Goal: Information Seeking & Learning: Learn about a topic

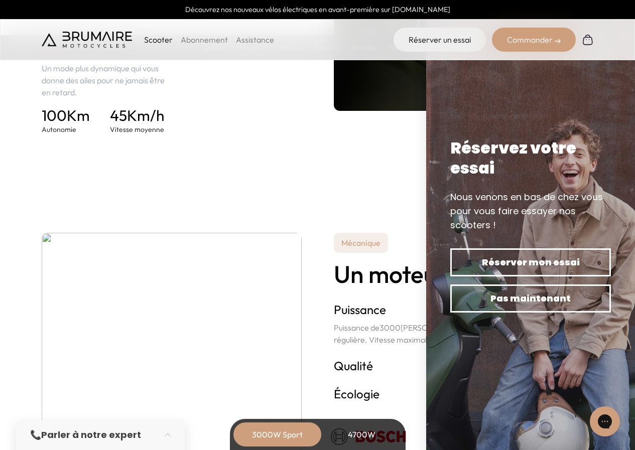
scroll to position [1607, 0]
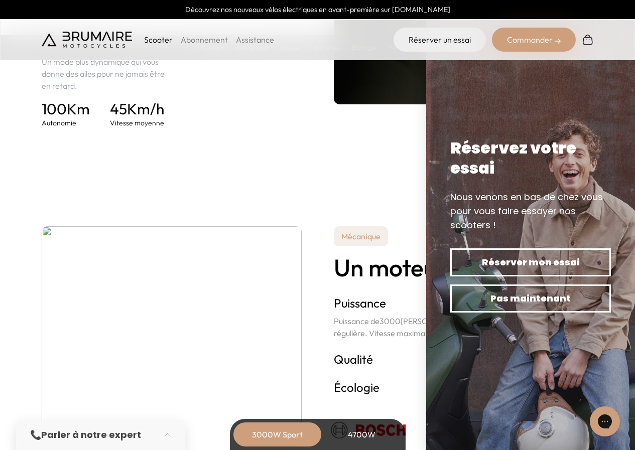
click at [356, 433] on div "4700W" at bounding box center [362, 435] width 80 height 24
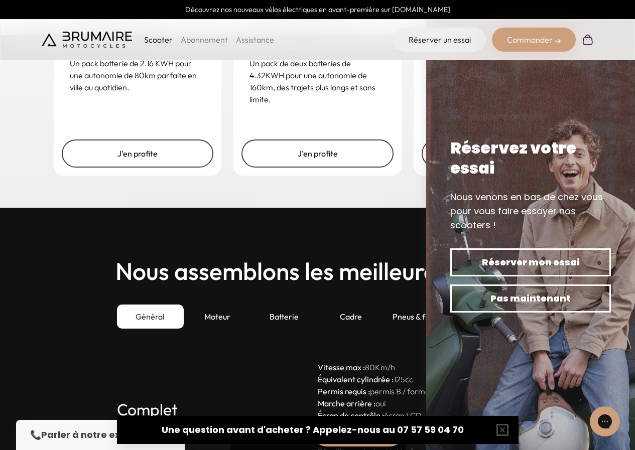
scroll to position [2762, 0]
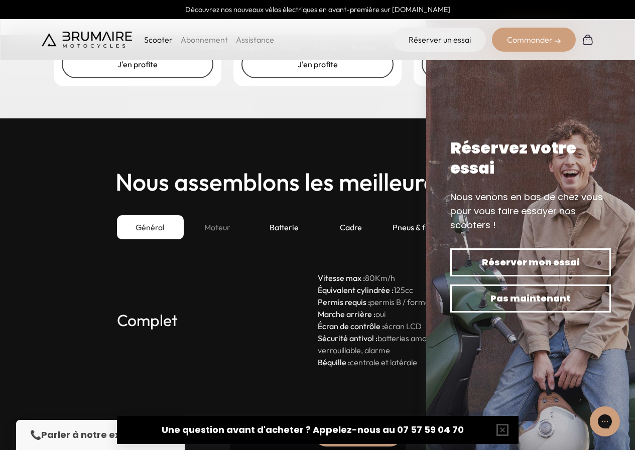
click at [213, 224] on div "Moteur" at bounding box center [217, 227] width 67 height 24
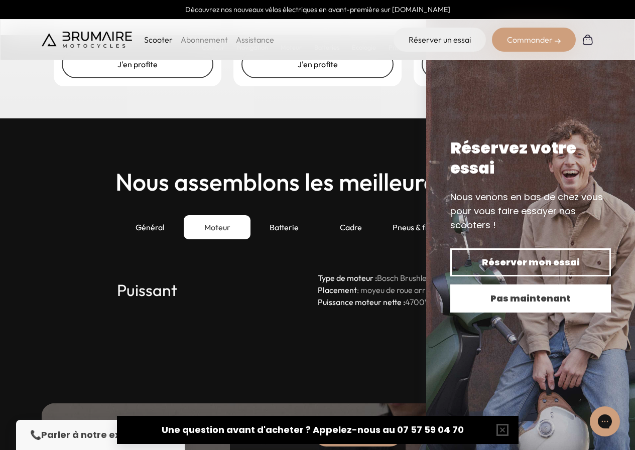
click at [518, 293] on span "Pas maintenant" at bounding box center [531, 299] width 126 height 14
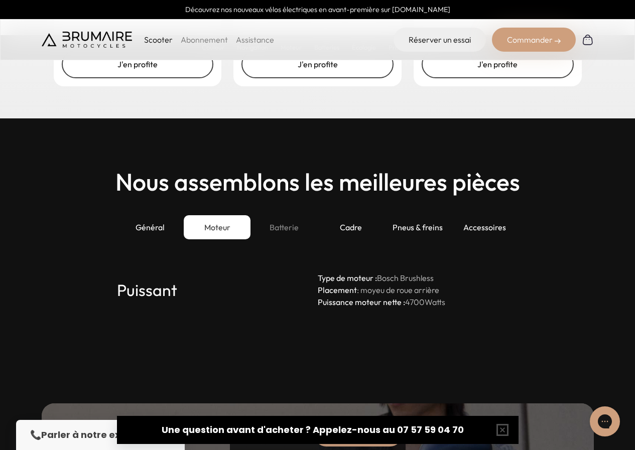
click at [291, 228] on div "Batterie" at bounding box center [284, 227] width 67 height 24
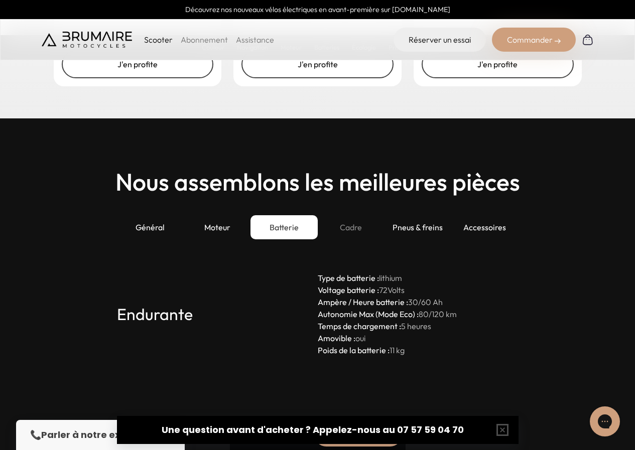
click at [338, 226] on div "Cadre" at bounding box center [351, 227] width 67 height 24
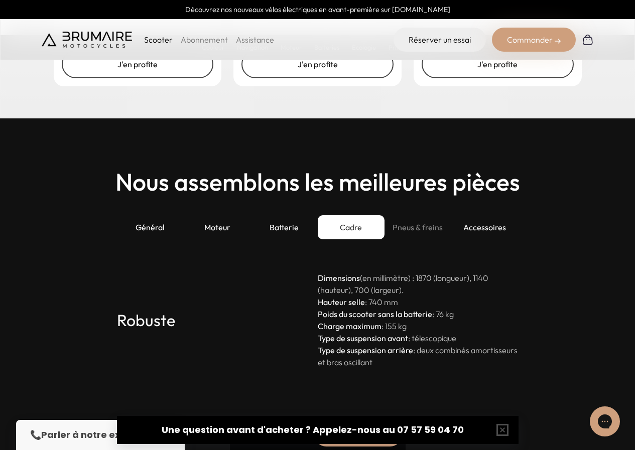
click at [428, 227] on div "Pneus & freins" at bounding box center [418, 227] width 67 height 24
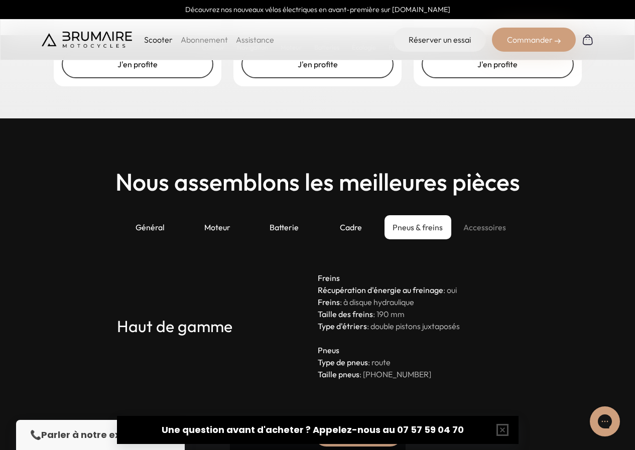
click at [475, 228] on div "Accessoires" at bounding box center [484, 227] width 67 height 24
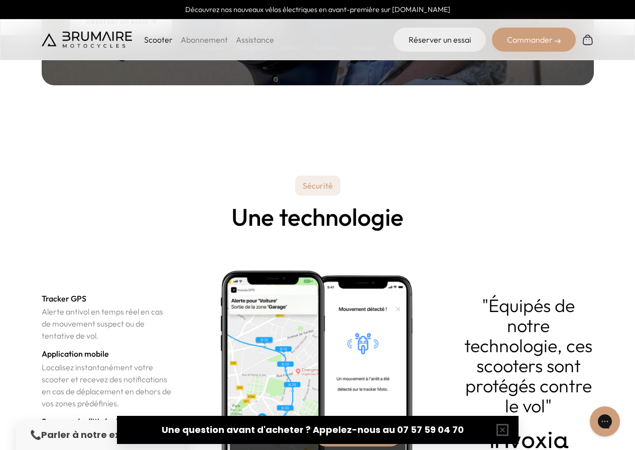
scroll to position [3415, 0]
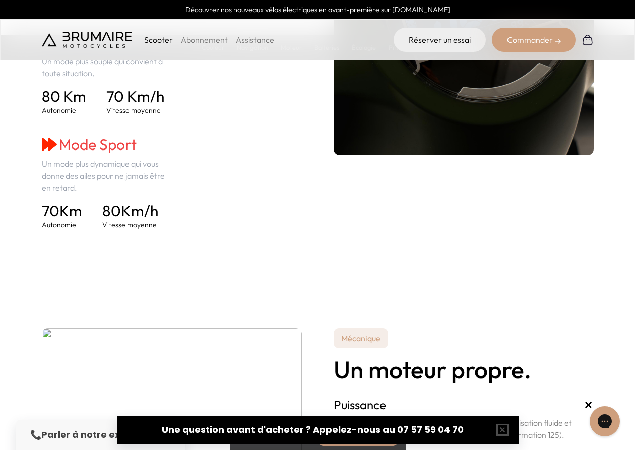
scroll to position [1607, 0]
